Goal: Transaction & Acquisition: Purchase product/service

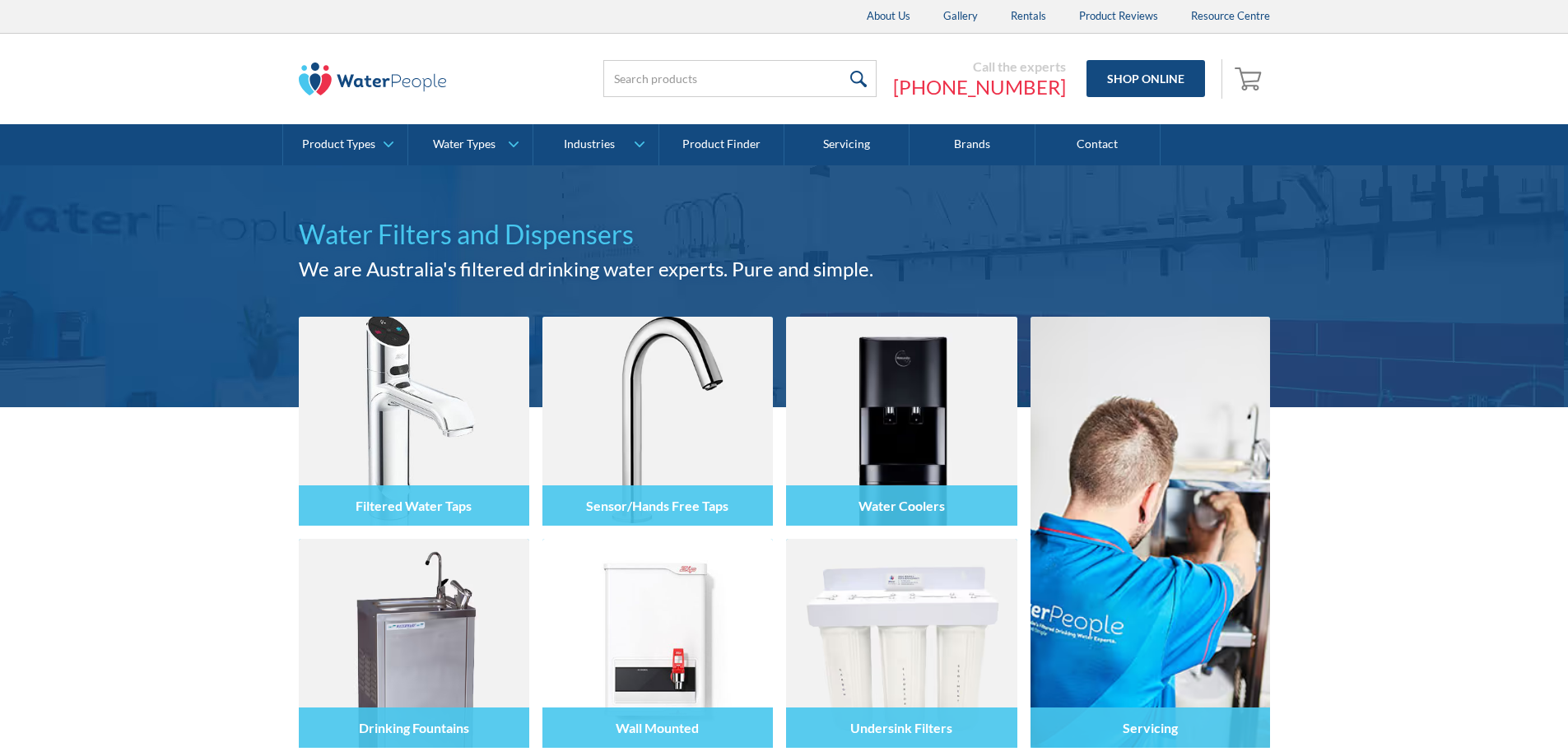
click at [698, 70] on input "search" at bounding box center [739, 78] width 273 height 37
type input "Aquakleen Ezi Twist Twin Filter"
click at [891, 60] on input "submit" at bounding box center [908, 78] width 36 height 37
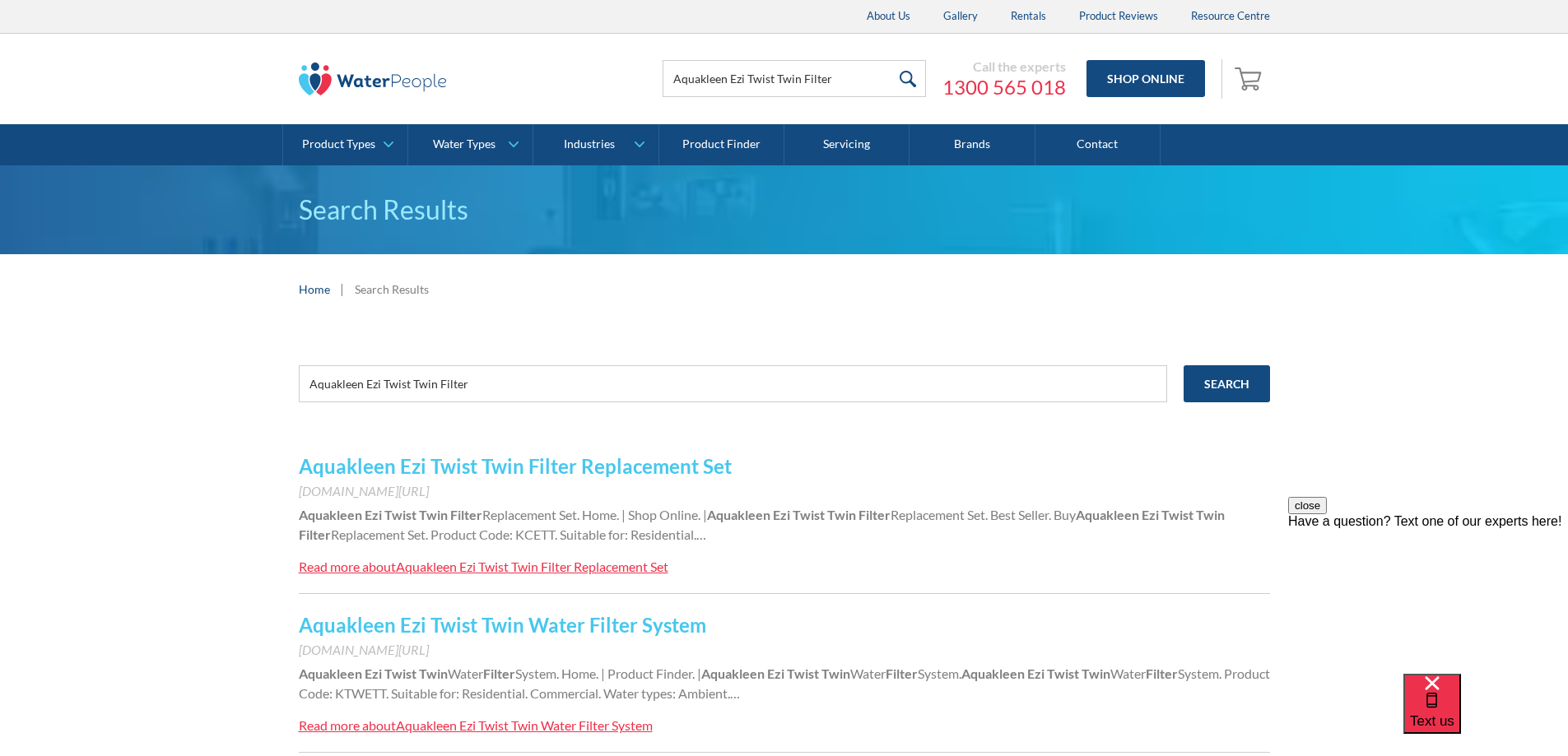
click at [481, 463] on link "Aquakleen Ezi Twist Twin Filter Replacement Set" at bounding box center [515, 466] width 433 height 24
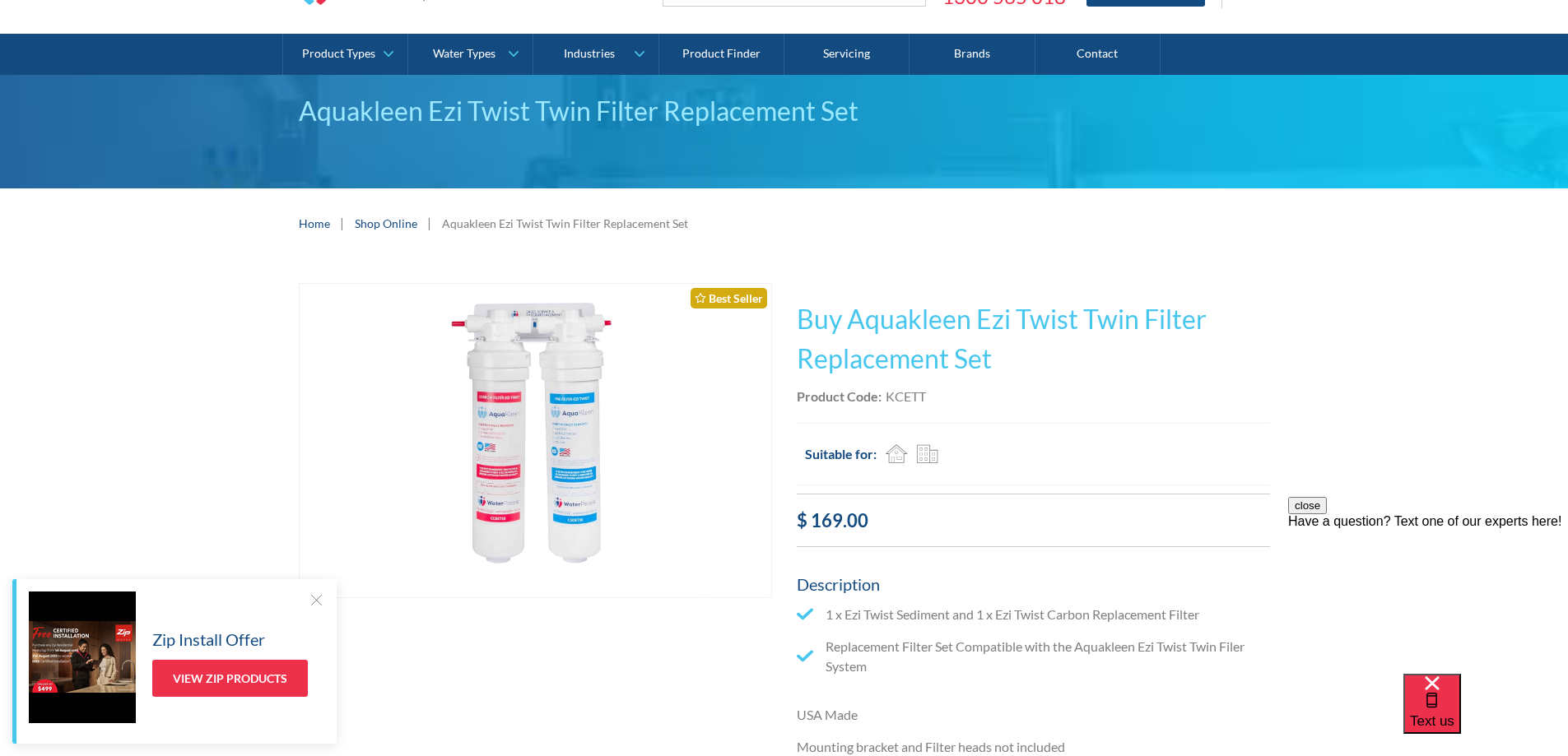
scroll to position [247, 0]
